Goal: Check status

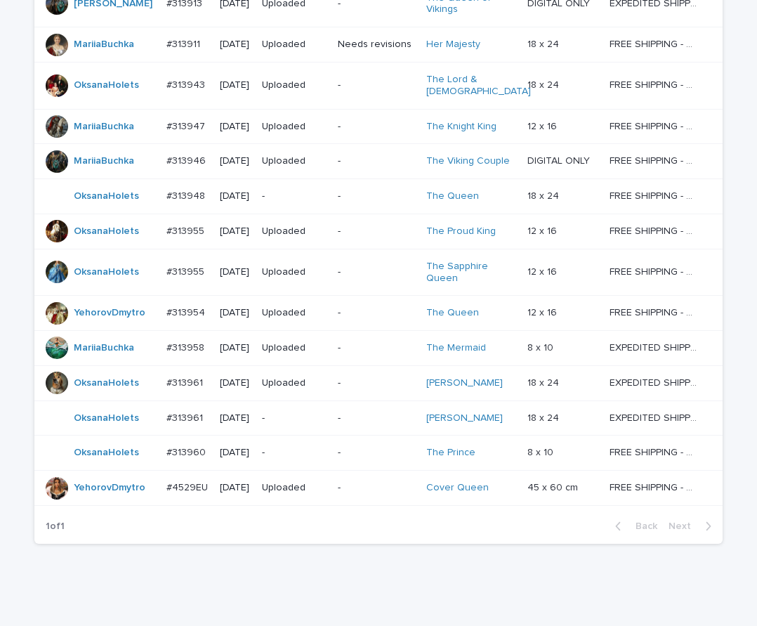
scroll to position [817, 0]
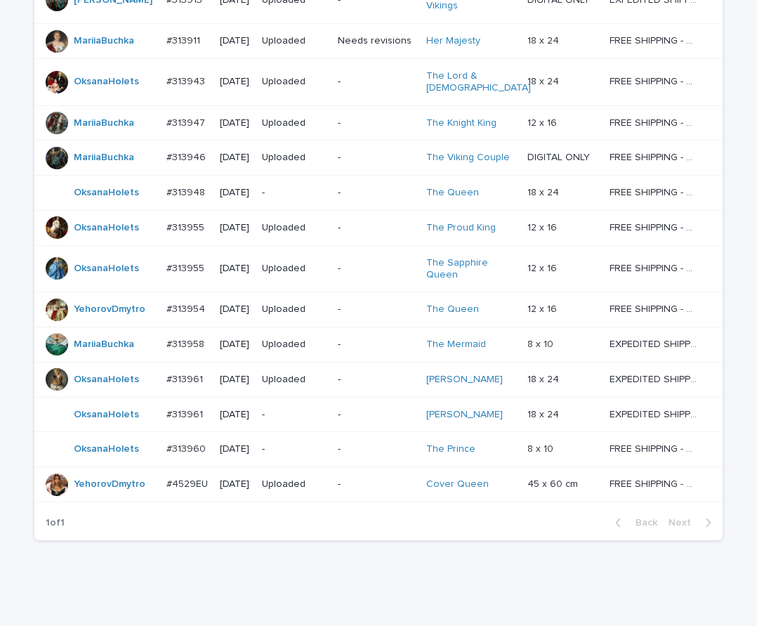
click at [378, 374] on p "-" at bounding box center [376, 380] width 77 height 12
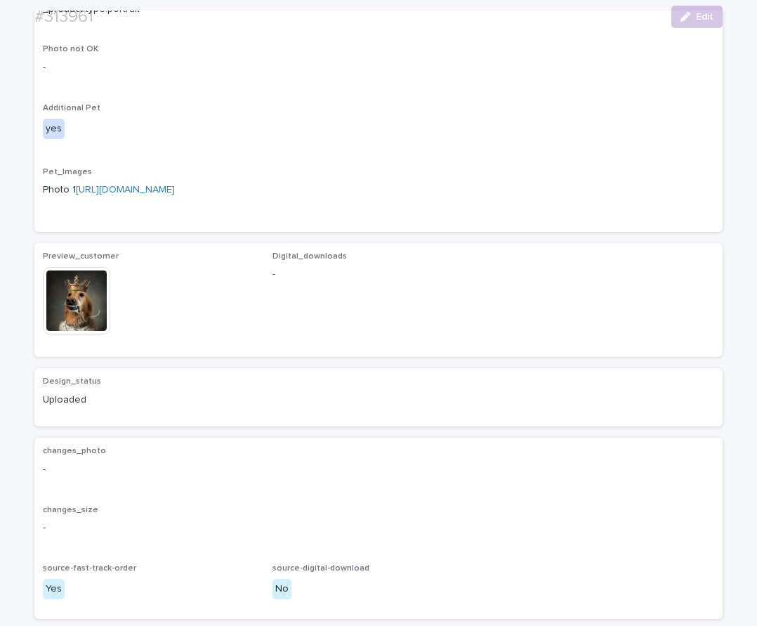
scroll to position [768, 0]
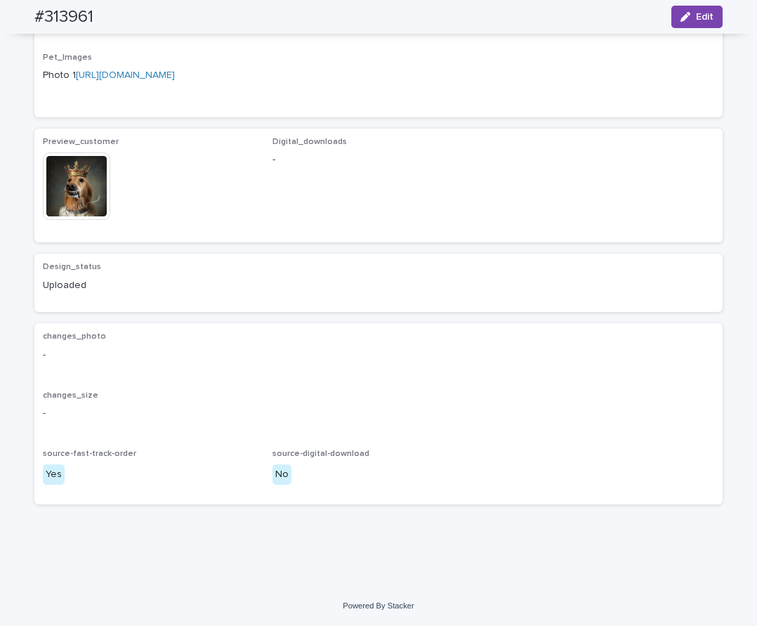
click at [76, 220] on img at bounding box center [76, 185] width 67 height 67
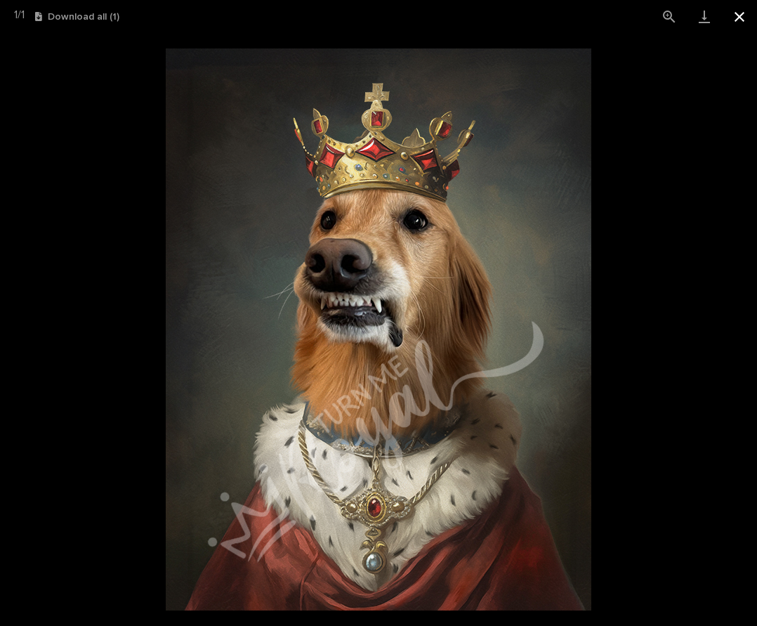
click at [740, 12] on button "Close gallery" at bounding box center [739, 16] width 35 height 33
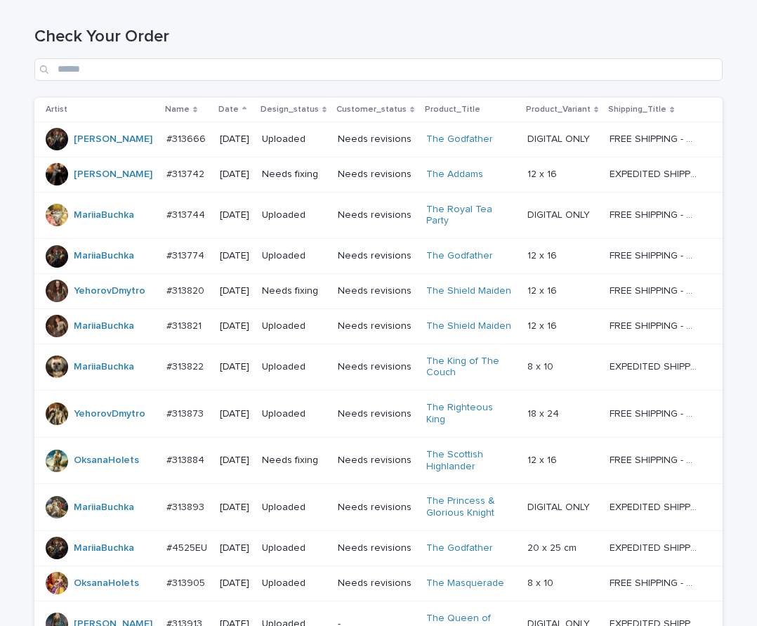
scroll to position [197, 0]
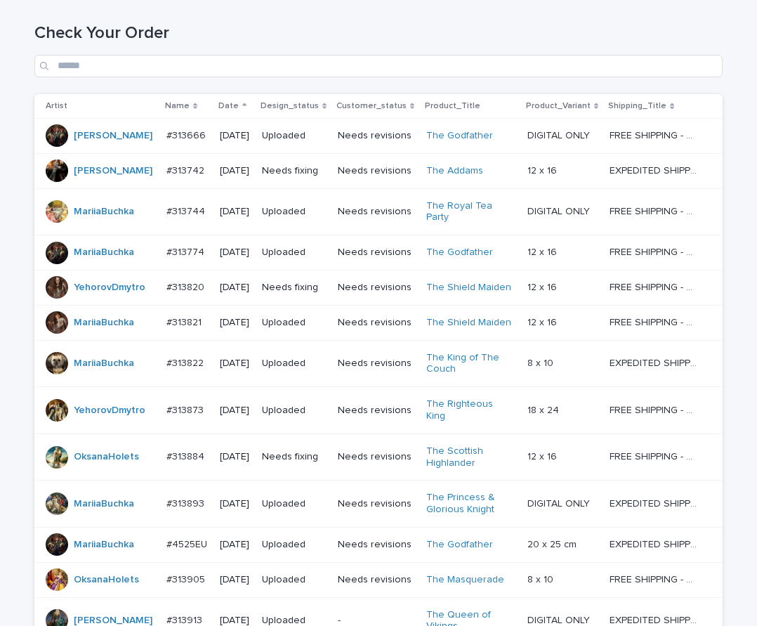
click at [327, 360] on div "Uploaded" at bounding box center [294, 363] width 65 height 23
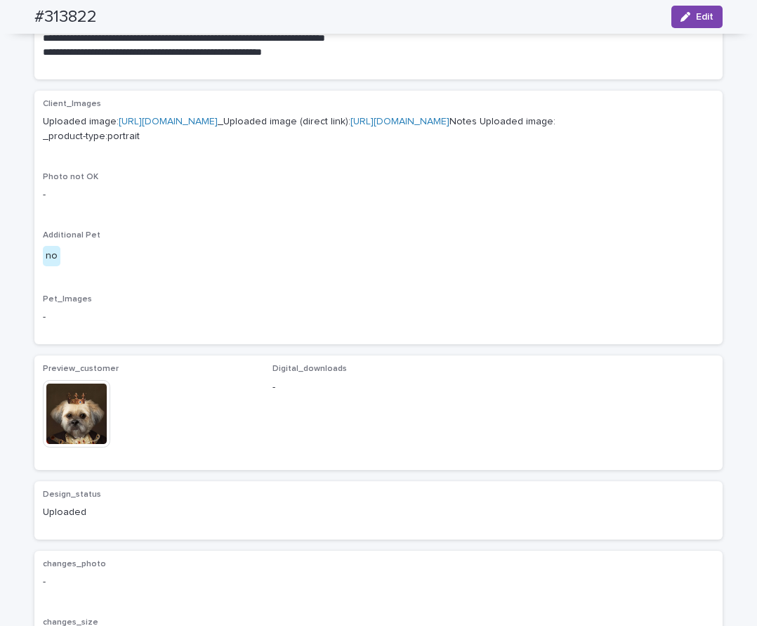
scroll to position [499, 0]
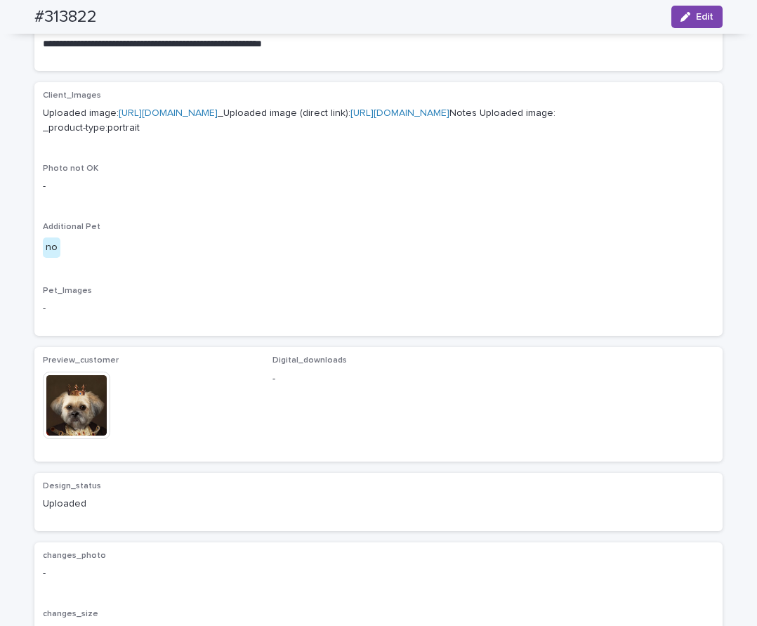
click at [85, 439] on img at bounding box center [76, 405] width 67 height 67
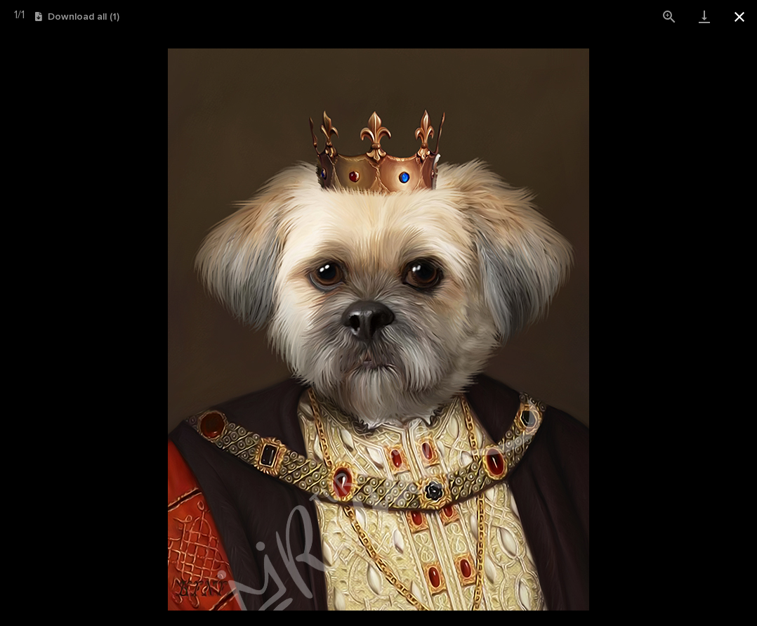
click at [735, 15] on button "Close gallery" at bounding box center [739, 16] width 35 height 33
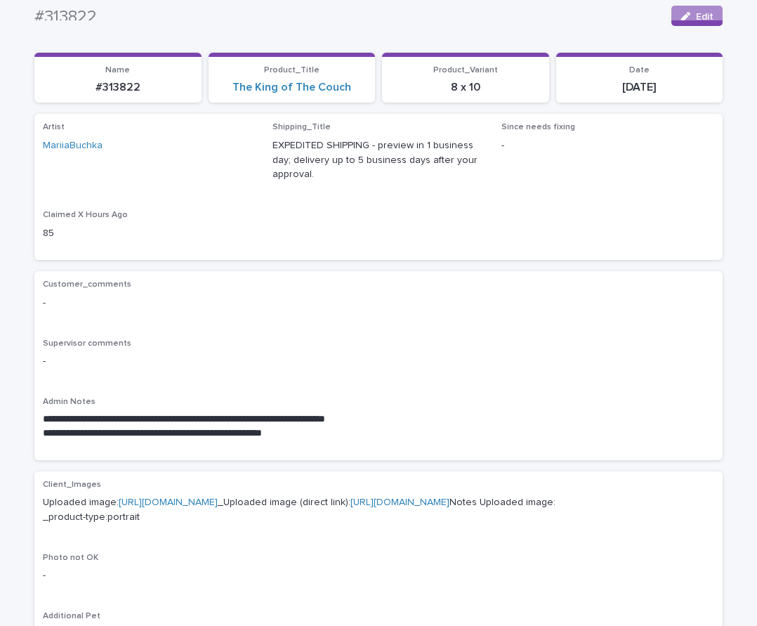
scroll to position [84, 0]
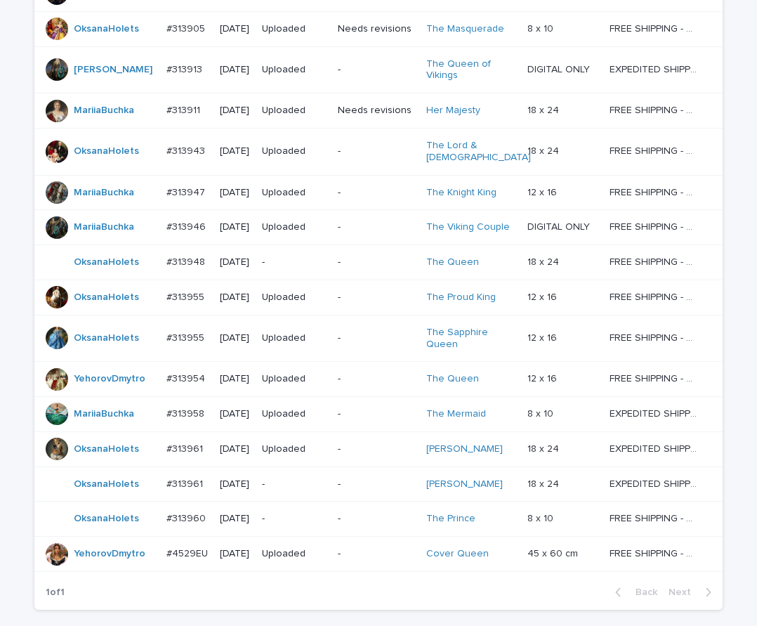
scroll to position [817, 0]
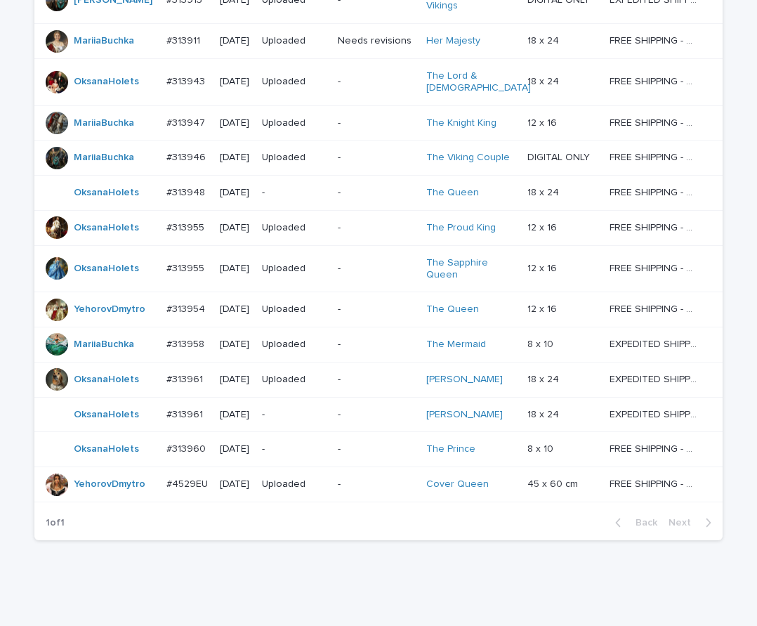
click at [392, 478] on p "-" at bounding box center [376, 484] width 77 height 12
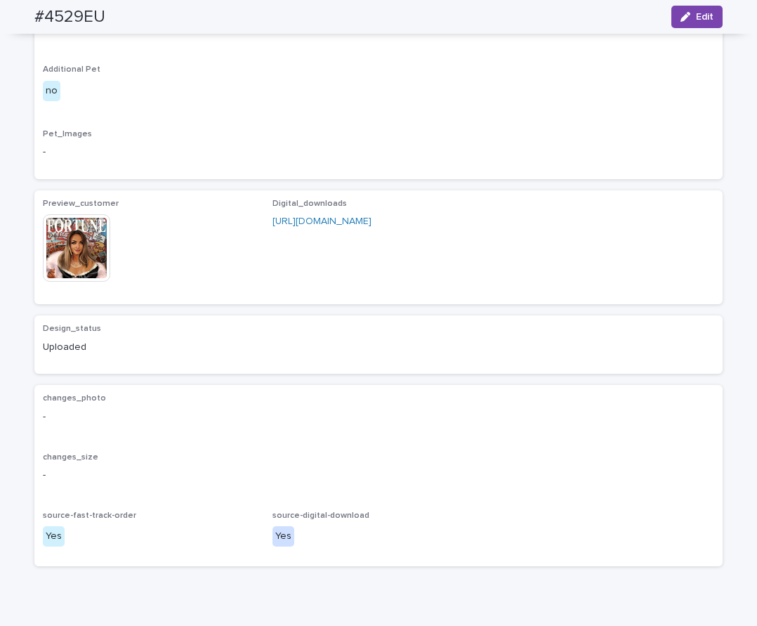
scroll to position [821, 0]
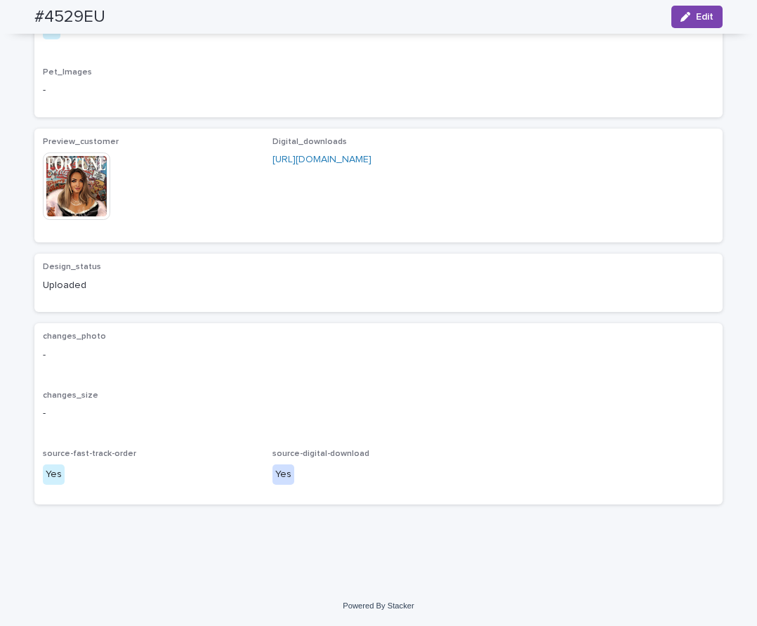
click at [74, 220] on img at bounding box center [76, 185] width 67 height 67
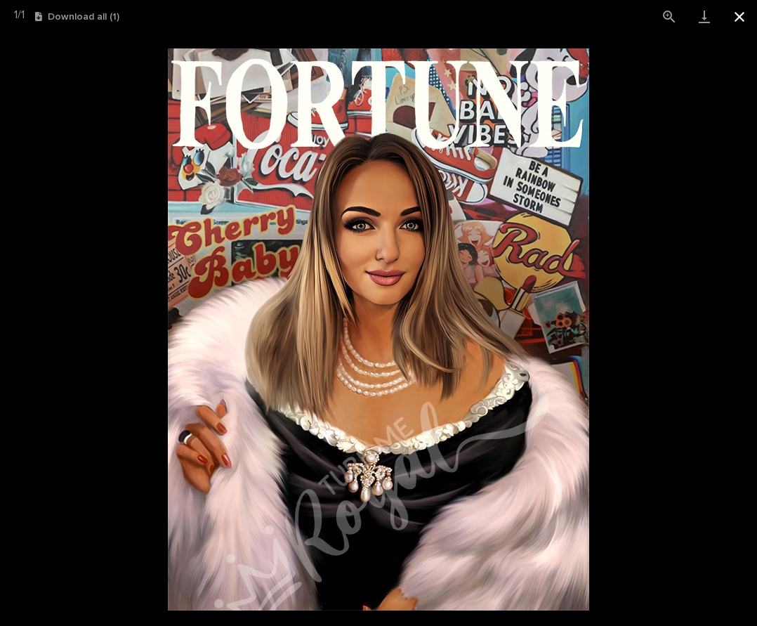
click at [740, 17] on button "Close gallery" at bounding box center [739, 16] width 35 height 33
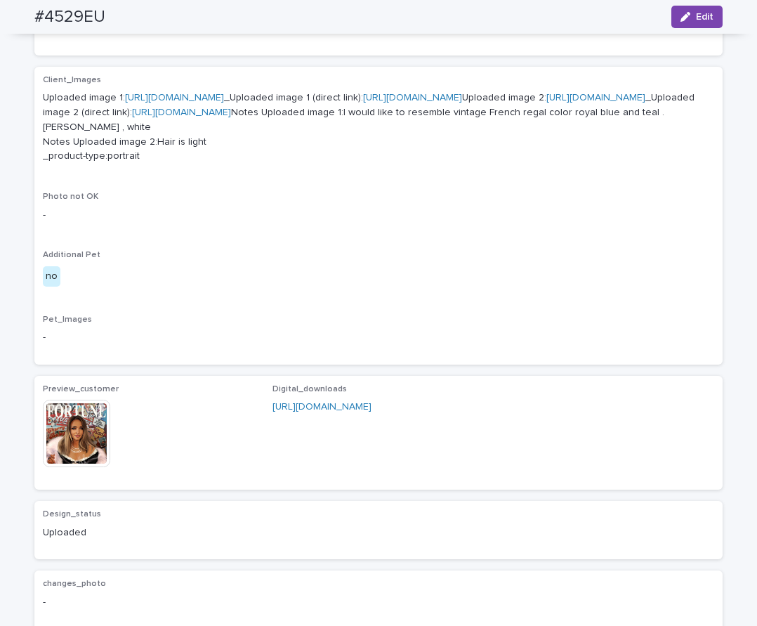
scroll to position [519, 0]
click at [224, 100] on link "https://cdn.shopify.com-uploadkit.app/s/files/1/0033/4807/0511/files/download.h…" at bounding box center [174, 99] width 99 height 10
click at [547, 104] on link "https://cdn.shopify.com-uploadkit.app/s/files/1/0033/4807/0511/files/download.h…" at bounding box center [596, 99] width 99 height 10
click at [77, 469] on img at bounding box center [76, 434] width 67 height 67
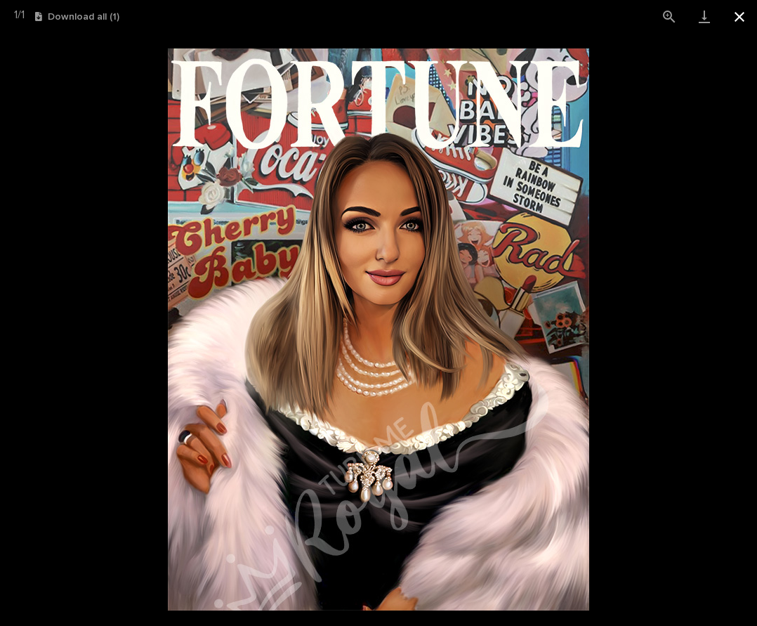
click at [737, 16] on button "Close gallery" at bounding box center [739, 16] width 35 height 33
